Goal: Task Accomplishment & Management: Complete application form

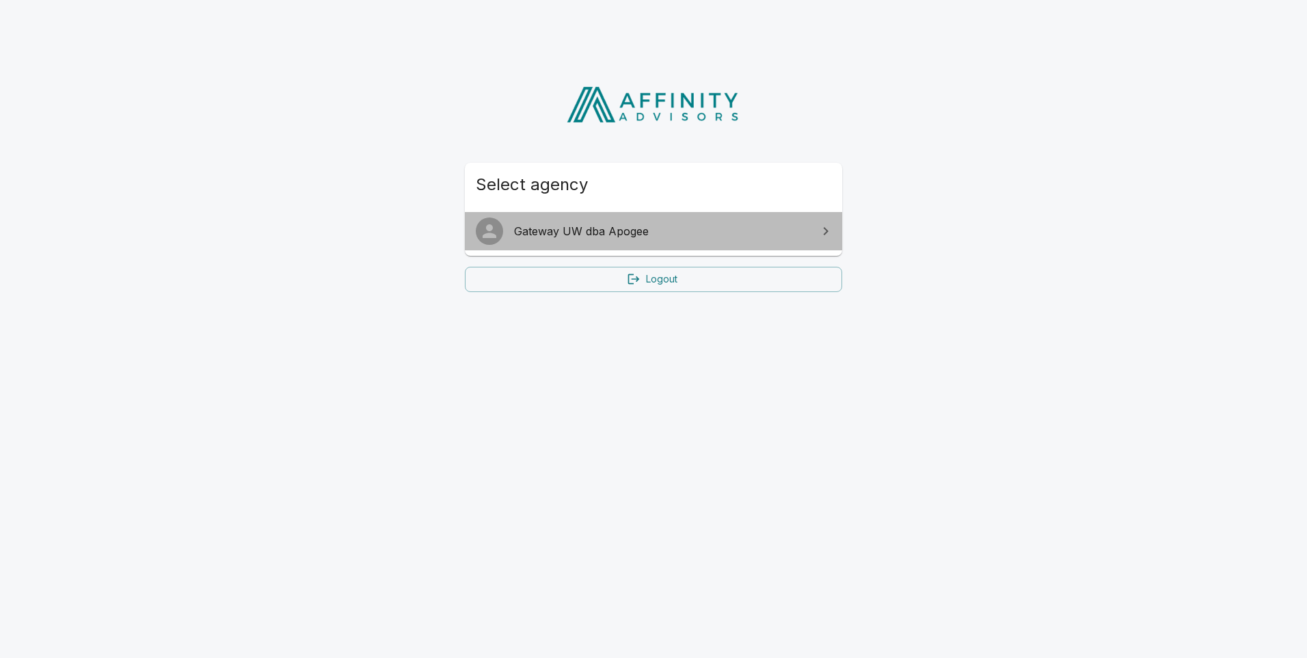
click at [720, 238] on span "Gateway UW dba Apogee" at bounding box center [661, 231] width 295 height 16
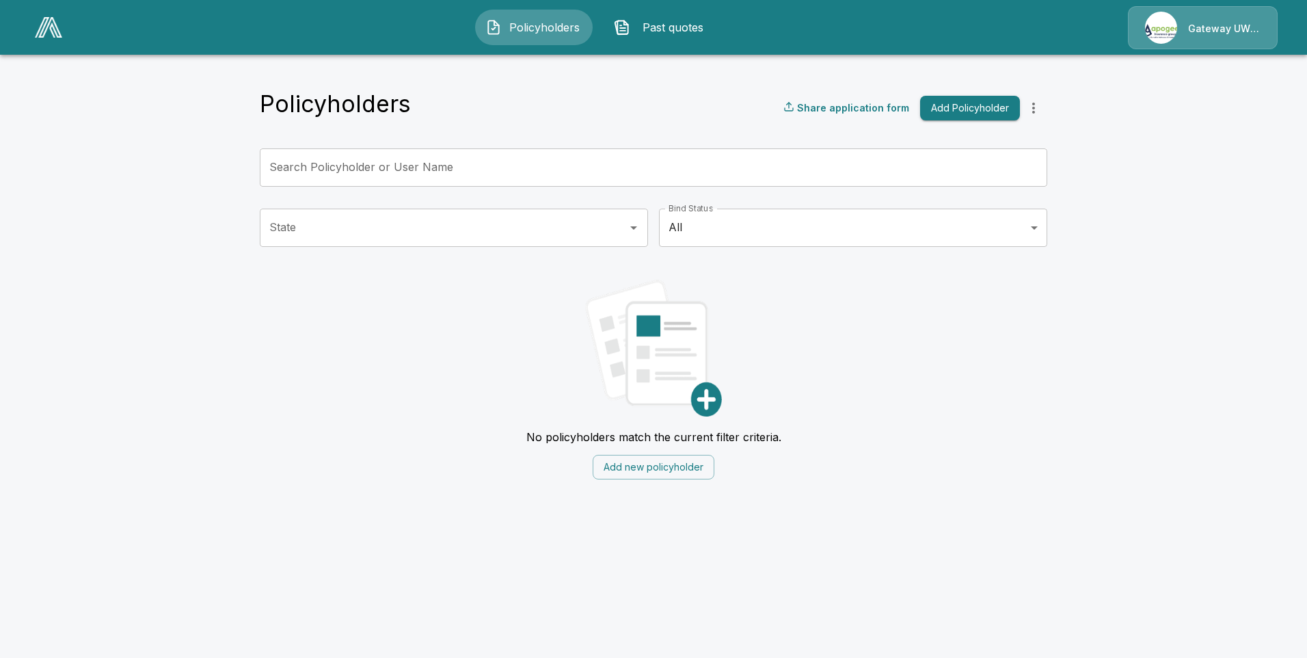
click at [1212, 29] on div "Gateway UW dba Apogee" at bounding box center [1203, 27] width 150 height 43
click at [1032, 104] on icon "more" at bounding box center [1033, 108] width 16 height 16
click at [526, 167] on input "Search Policyholder or User Name" at bounding box center [646, 167] width 772 height 38
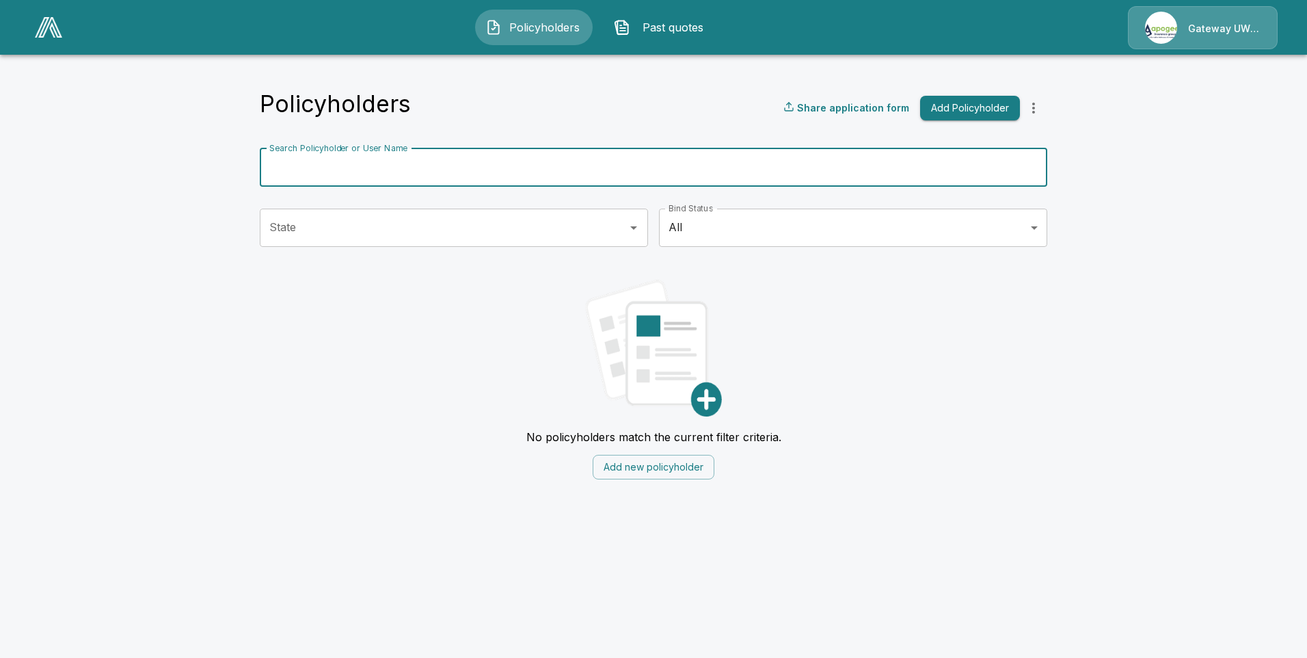
click at [424, 218] on input "State" at bounding box center [443, 228] width 355 height 26
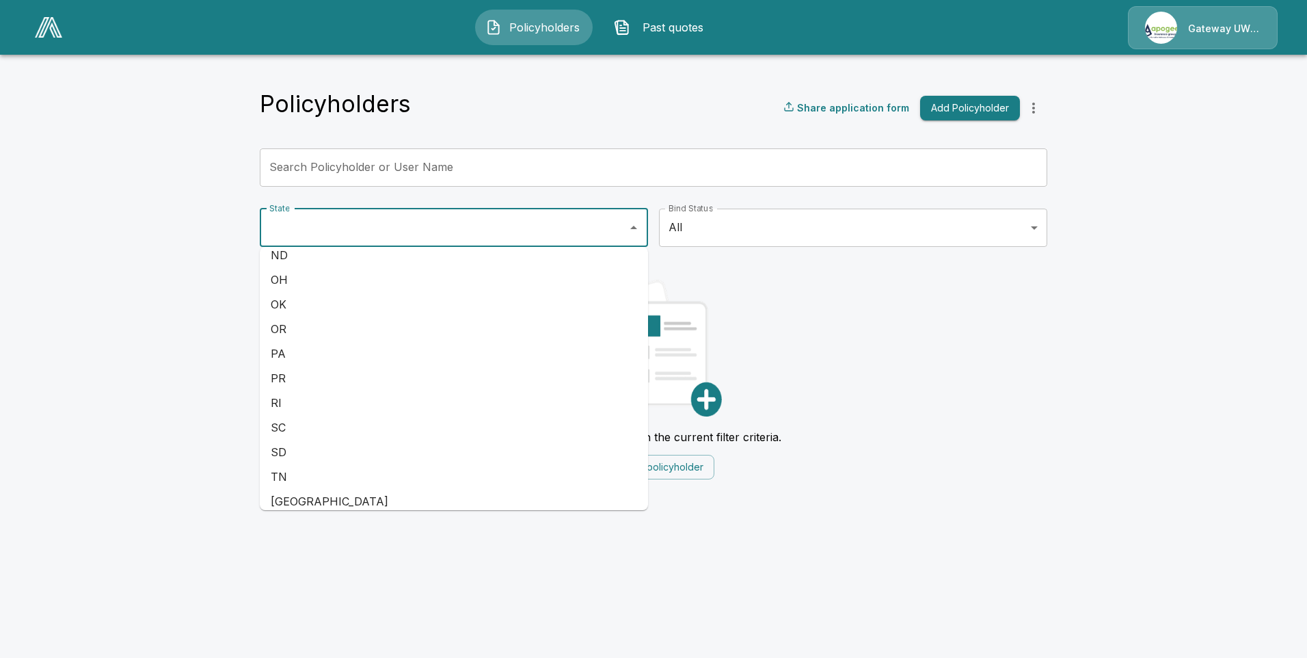
scroll to position [847, 0]
click at [368, 421] on li "SC" at bounding box center [454, 426] width 388 height 25
type input "**"
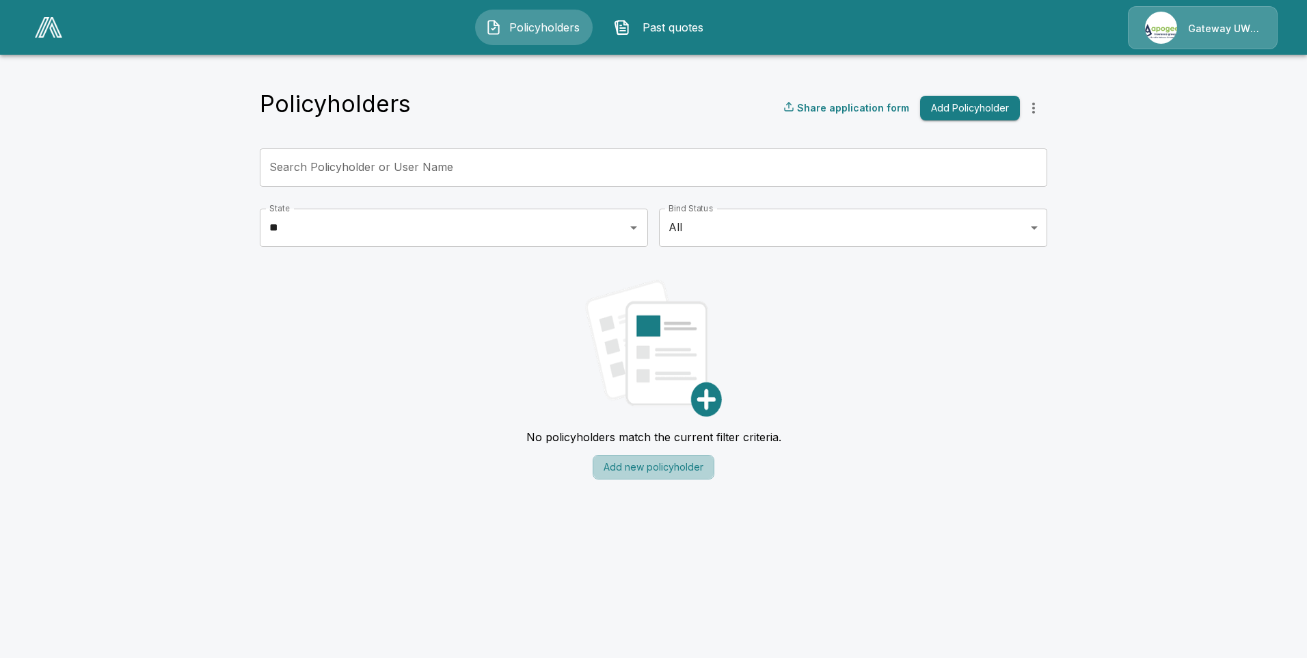
click at [647, 478] on button "Add new policyholder" at bounding box center [654, 467] width 122 height 25
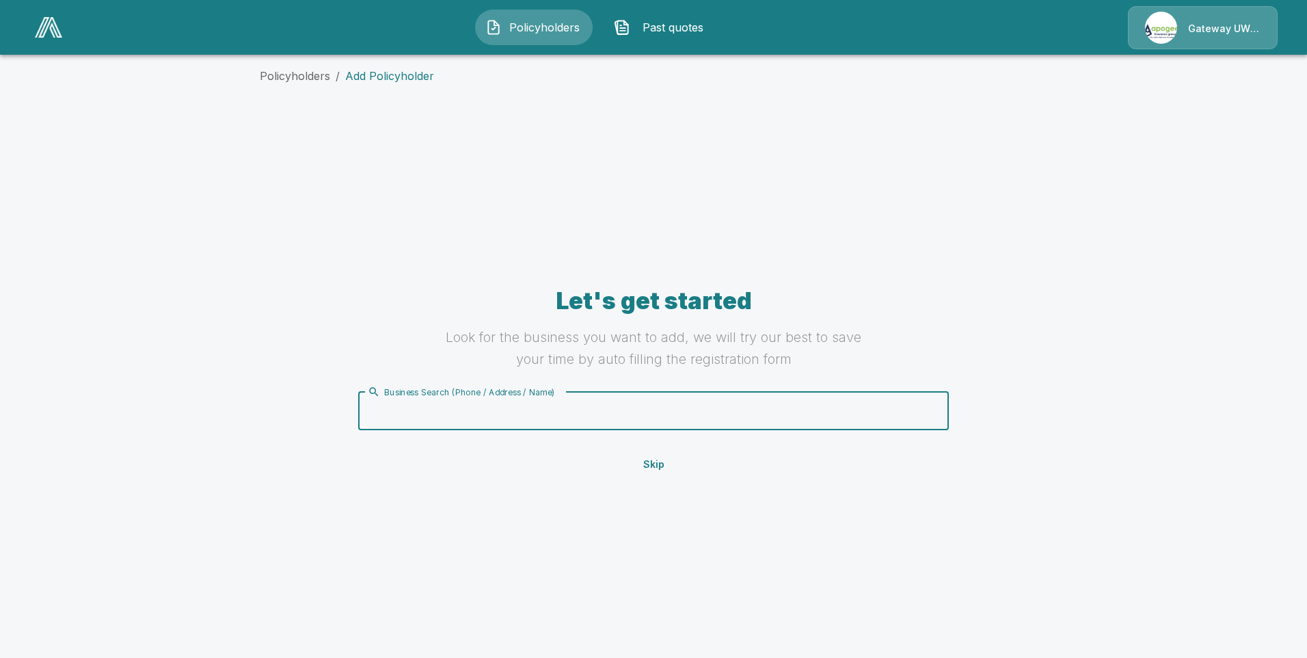
click at [443, 406] on input "Business Search (Phone / Address / Name)" at bounding box center [650, 411] width 573 height 26
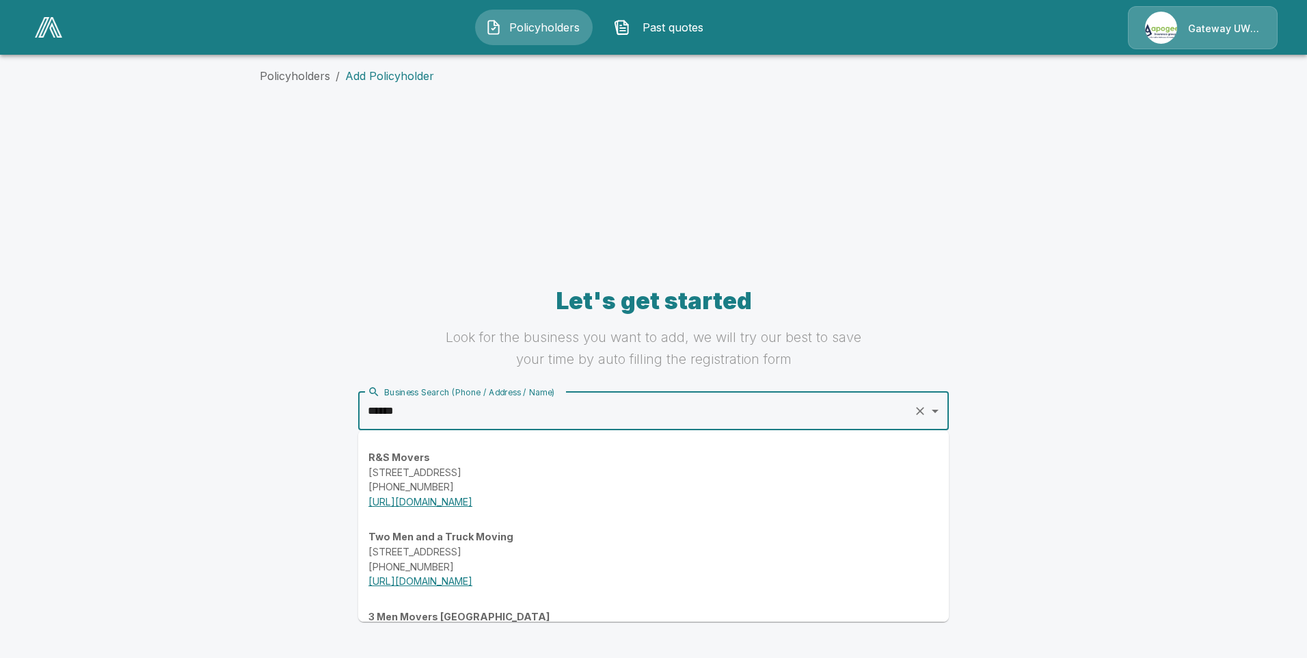
type input "******"
click at [698, 202] on div "Let's get started Look for the business you want to add, we will try our best t…" at bounding box center [653, 381] width 787 height 526
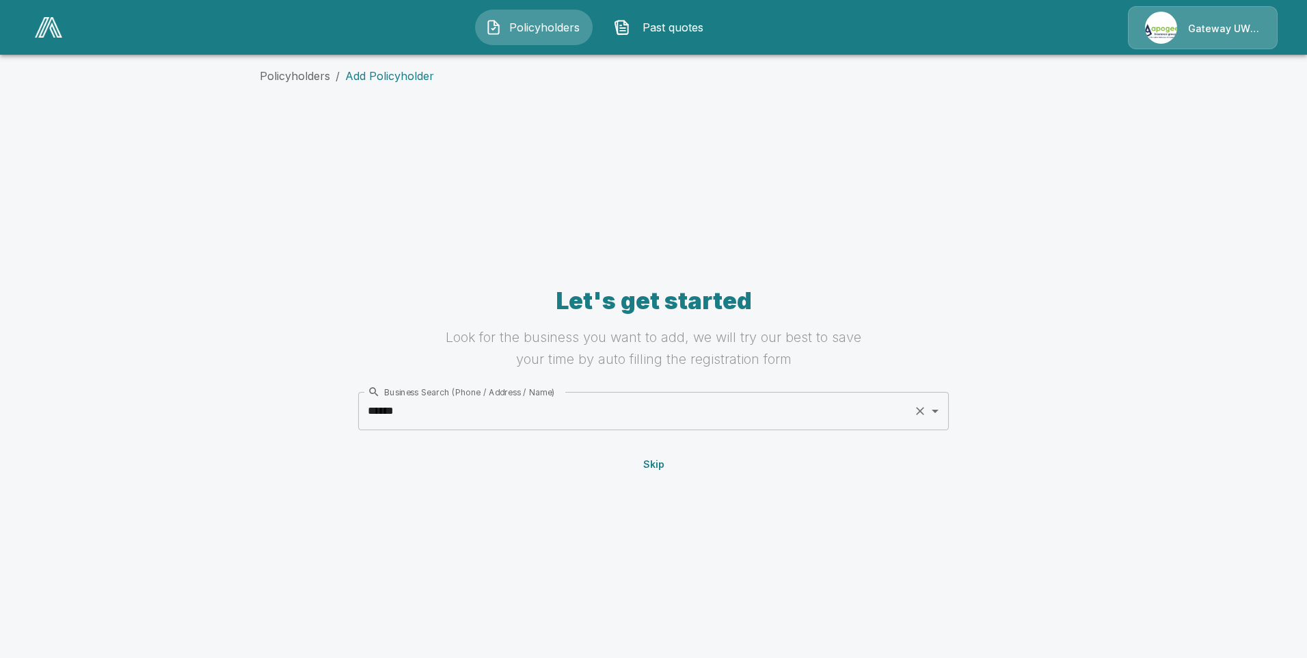
click at [530, 16] on button "Policyholders" at bounding box center [534, 28] width 118 height 36
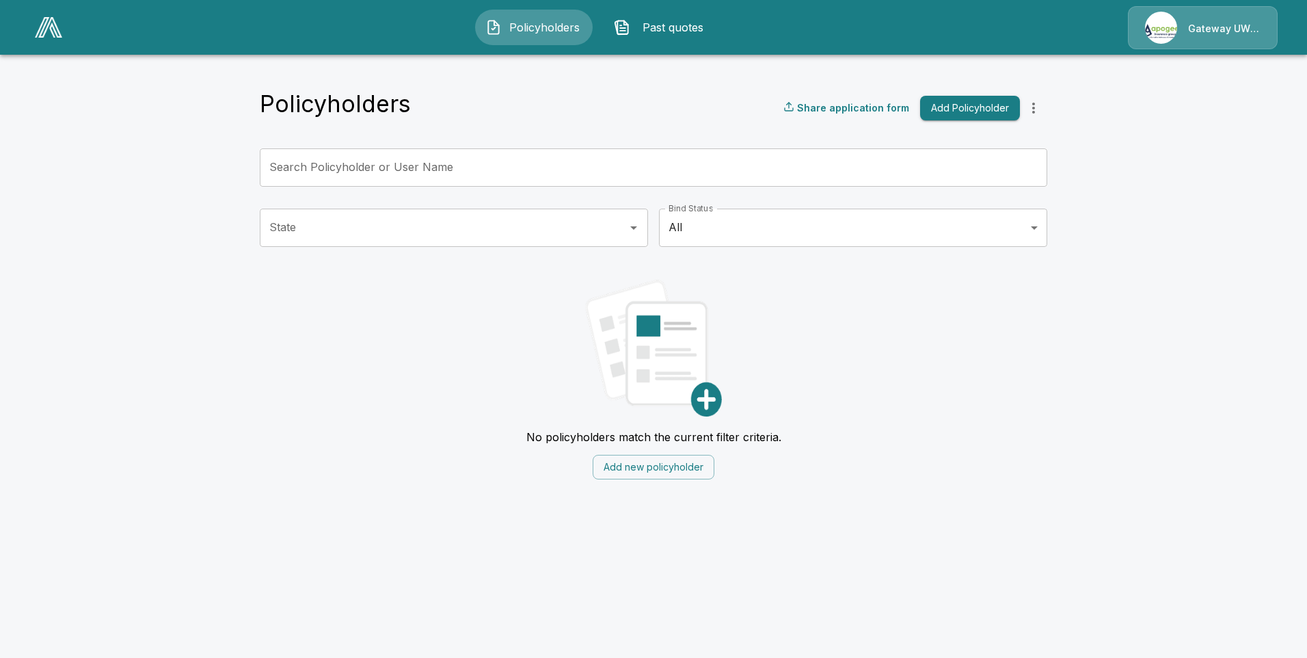
click at [658, 25] on span "Past quotes" at bounding box center [673, 27] width 75 height 16
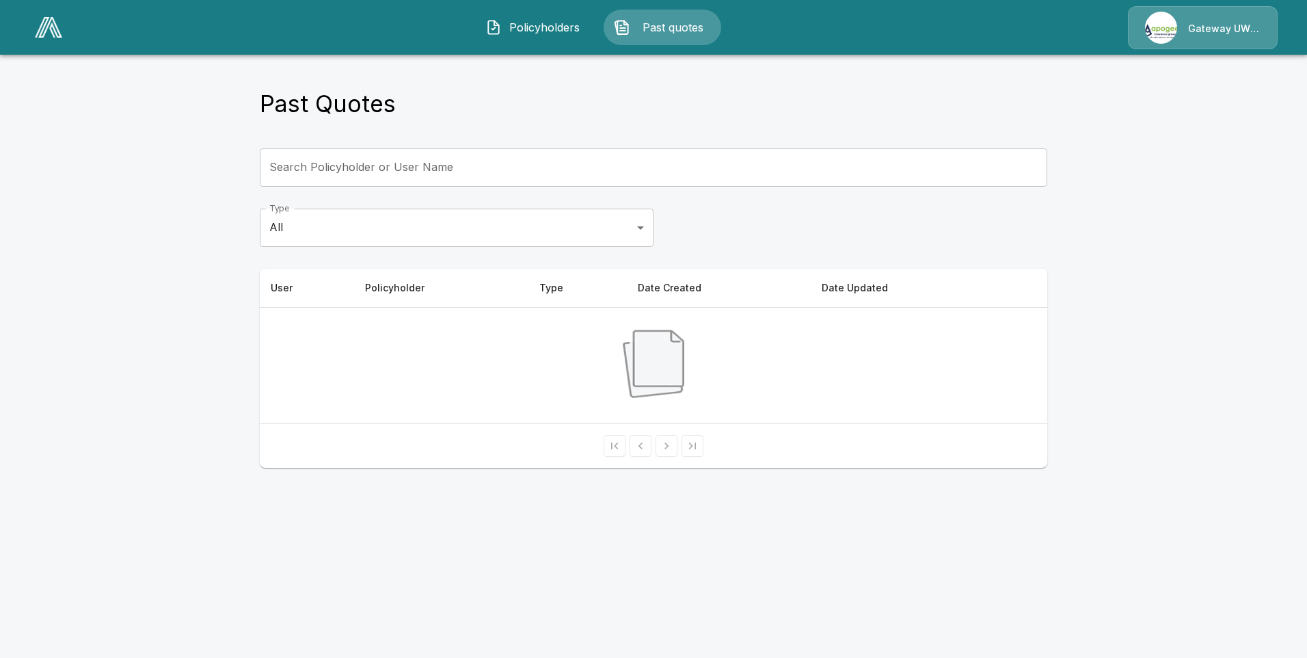
click at [35, 32] on img at bounding box center [48, 27] width 27 height 21
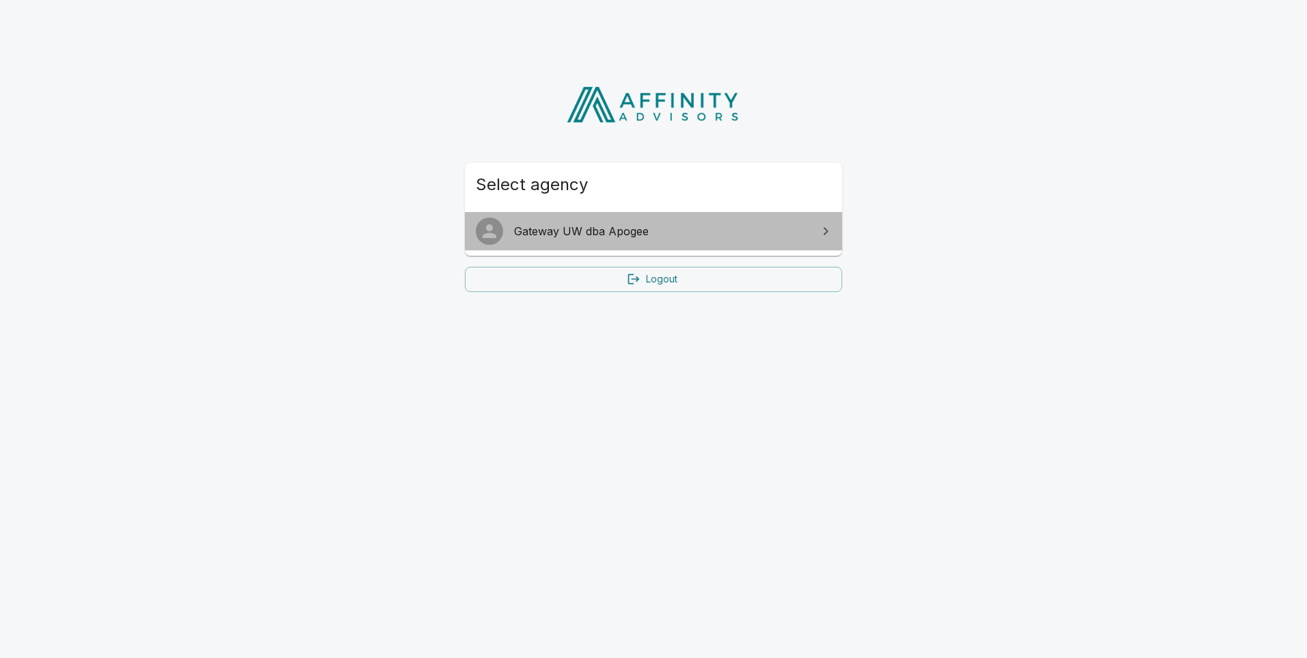
click at [697, 243] on link "Gateway UW dba Apogee" at bounding box center [653, 231] width 377 height 38
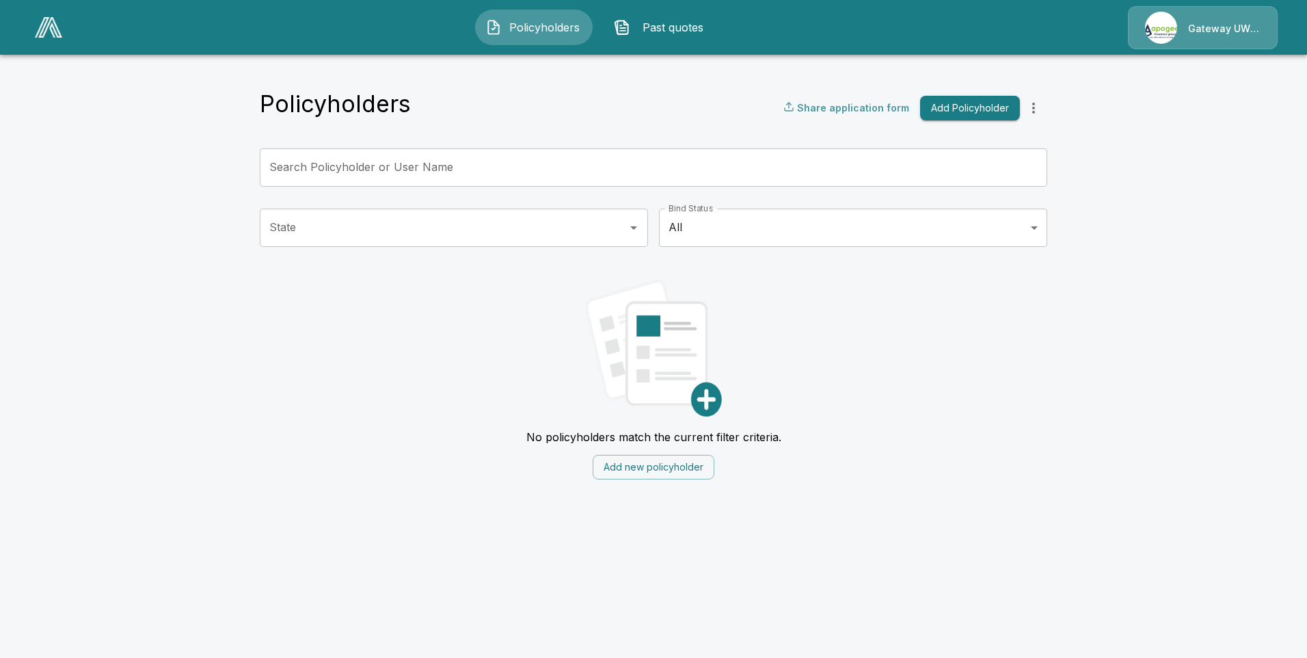
click at [842, 102] on p "Share application form" at bounding box center [853, 107] width 112 height 14
click at [1033, 109] on icon "more" at bounding box center [1033, 108] width 16 height 16
click at [753, 167] on input "Search Policyholder or User Name" at bounding box center [646, 167] width 772 height 38
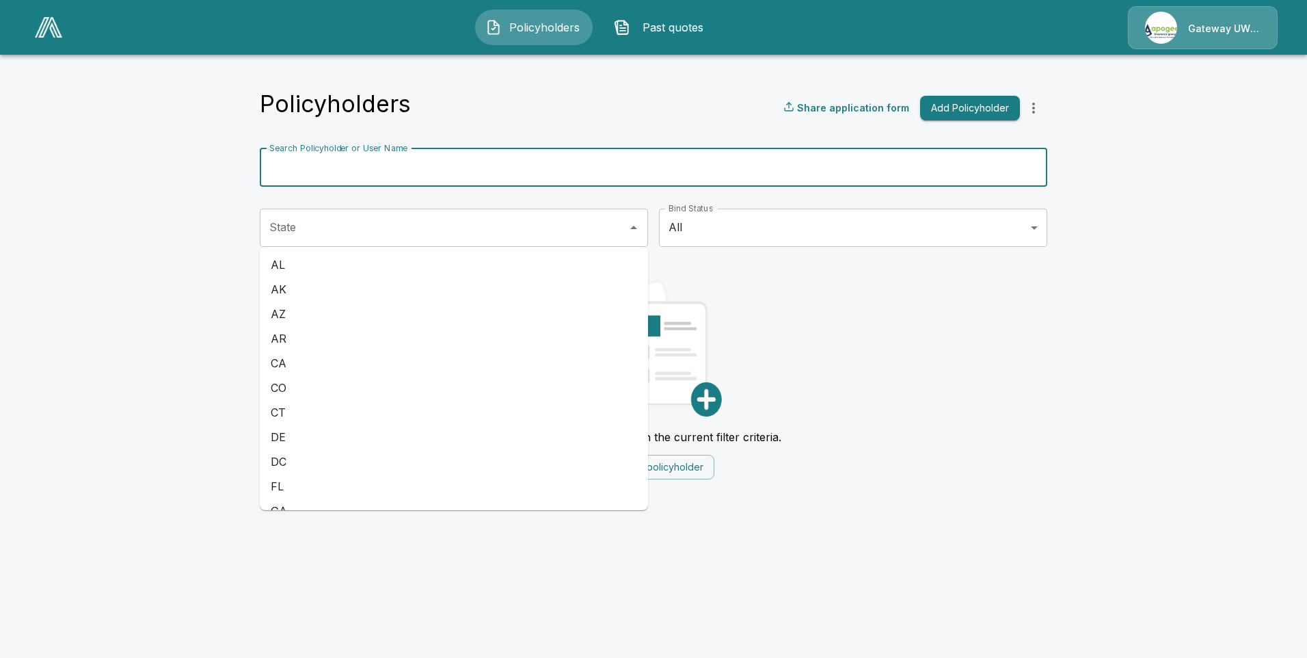
click at [555, 245] on div "State" at bounding box center [454, 227] width 388 height 38
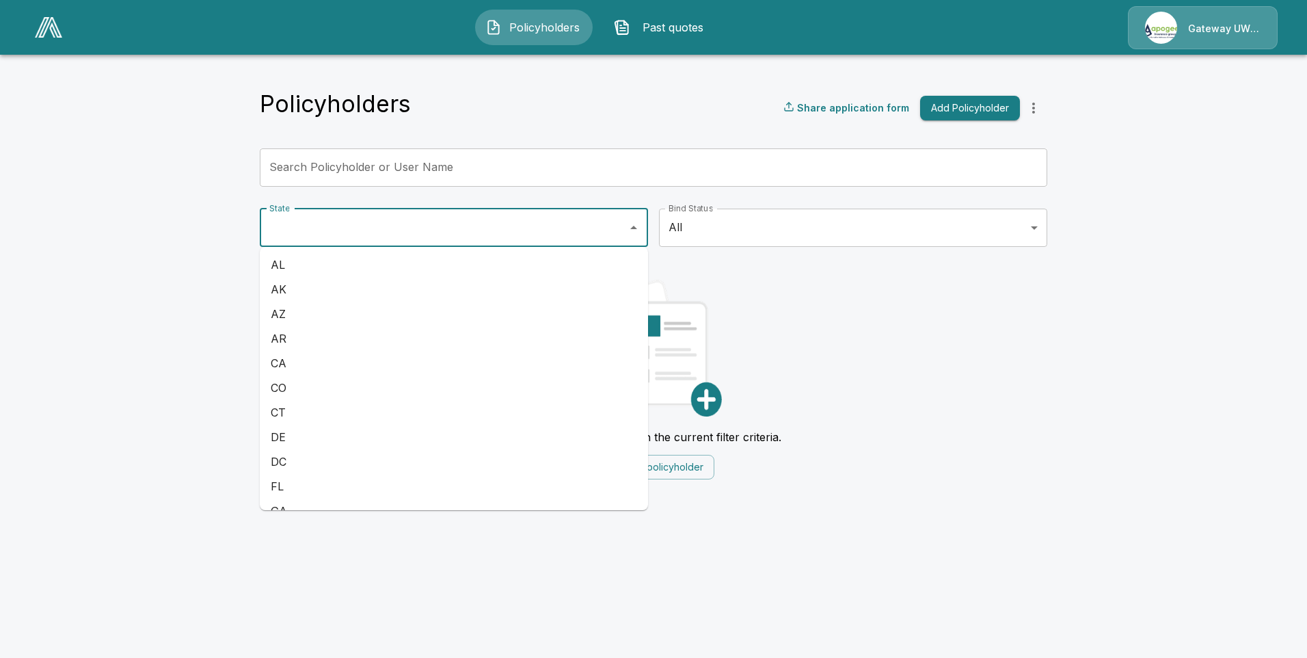
click at [760, 232] on body "Policyholders Past quotes Gateway UW dba Apogee Link successfully copied! Polic…" at bounding box center [653, 248] width 1307 height 496
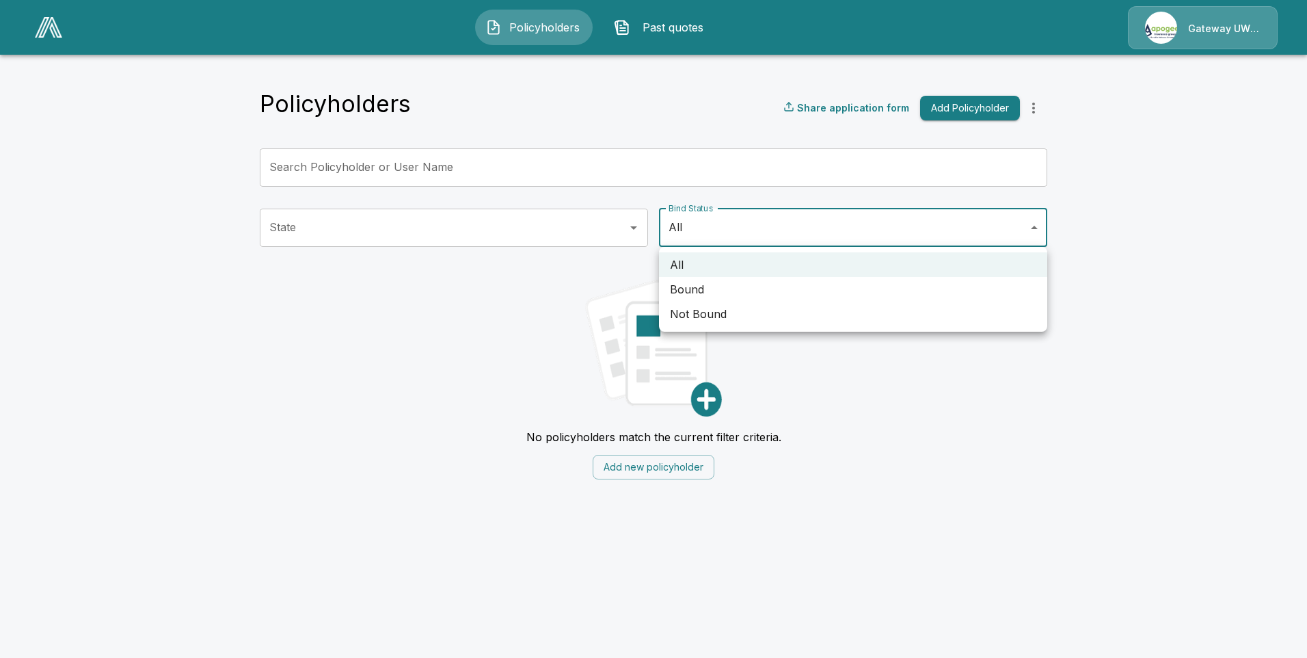
click at [524, 365] on div at bounding box center [653, 329] width 1307 height 658
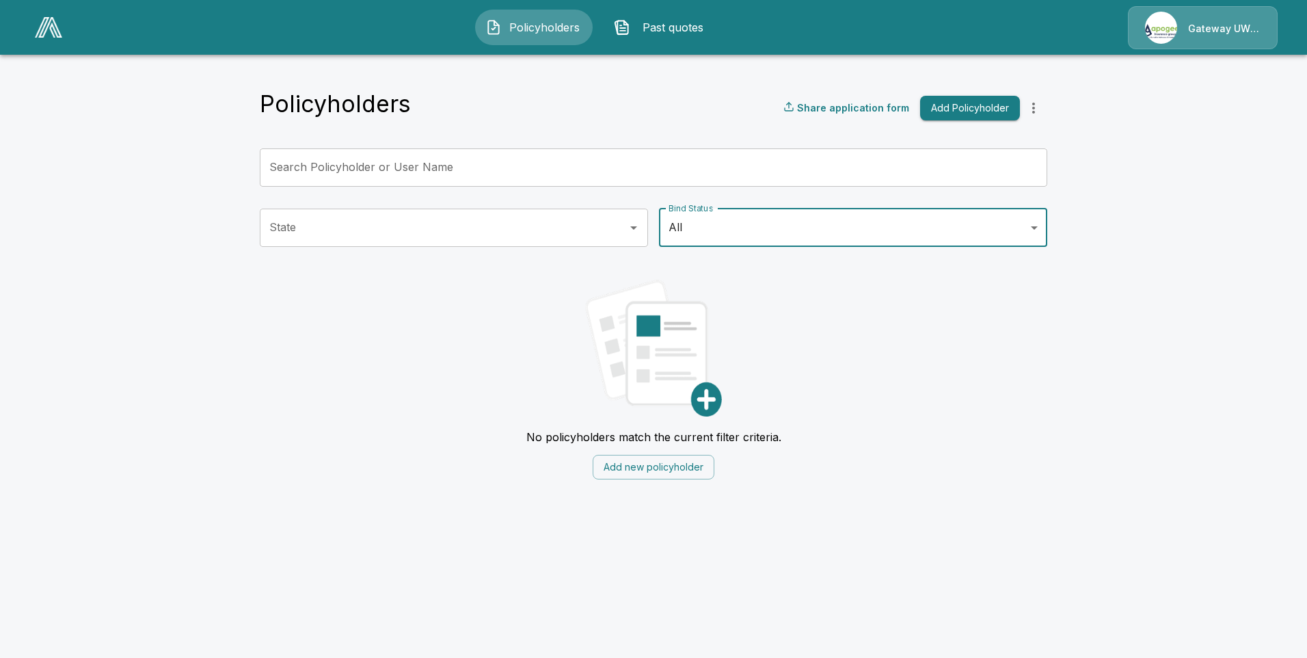
click at [708, 396] on img at bounding box center [653, 348] width 137 height 137
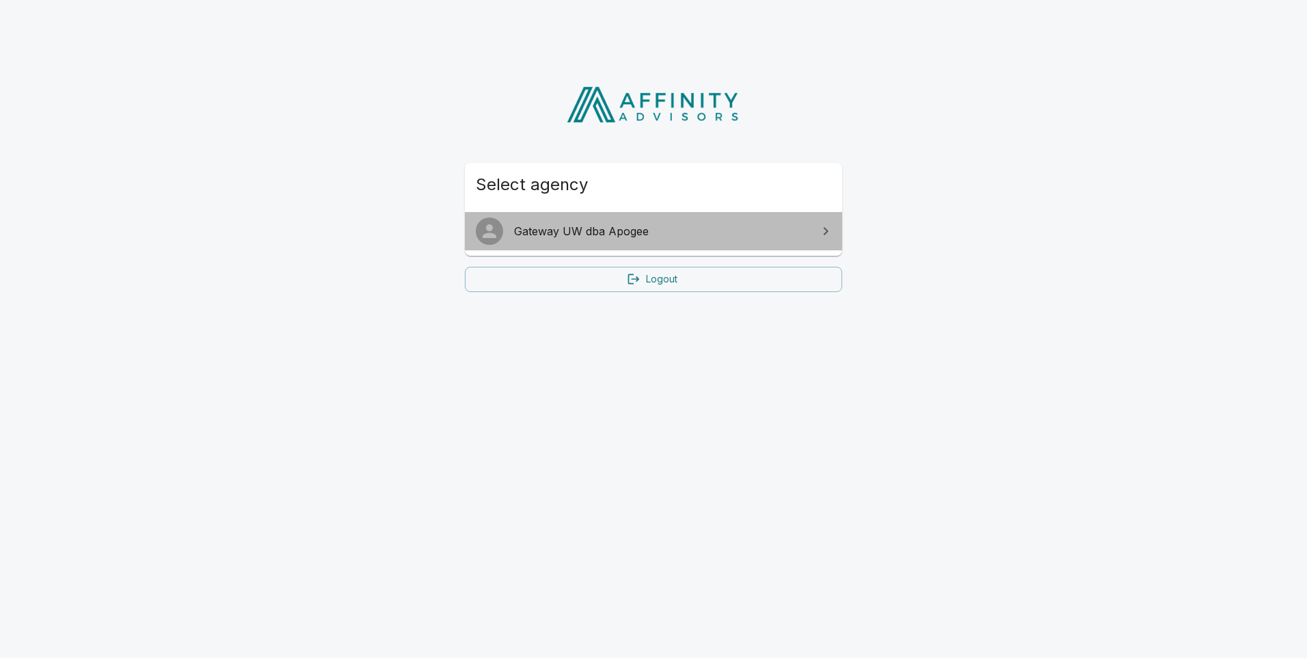
click at [740, 222] on link "Gateway UW dba Apogee" at bounding box center [653, 231] width 377 height 38
